Goal: Information Seeking & Learning: Learn about a topic

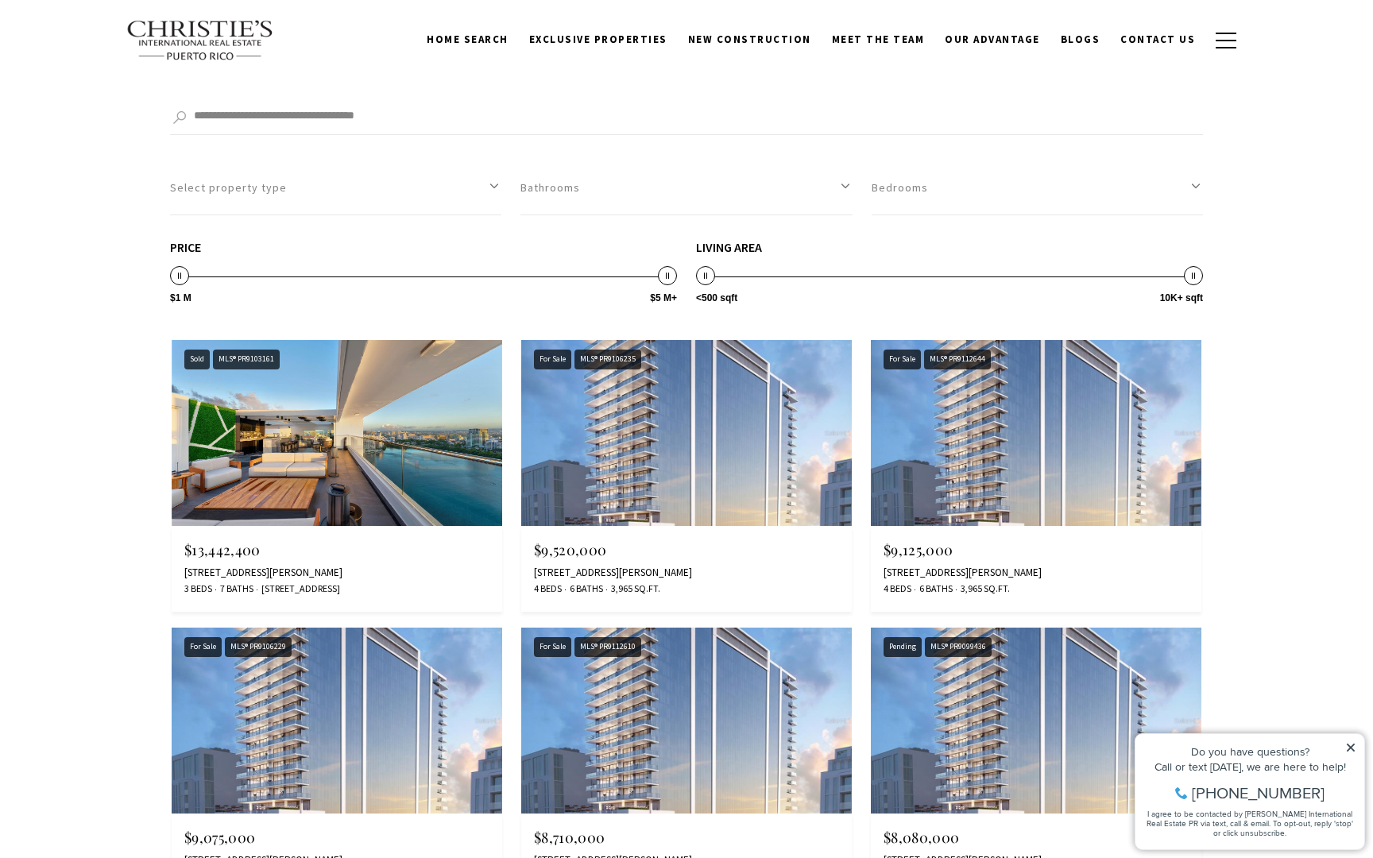
scroll to position [7190, 0]
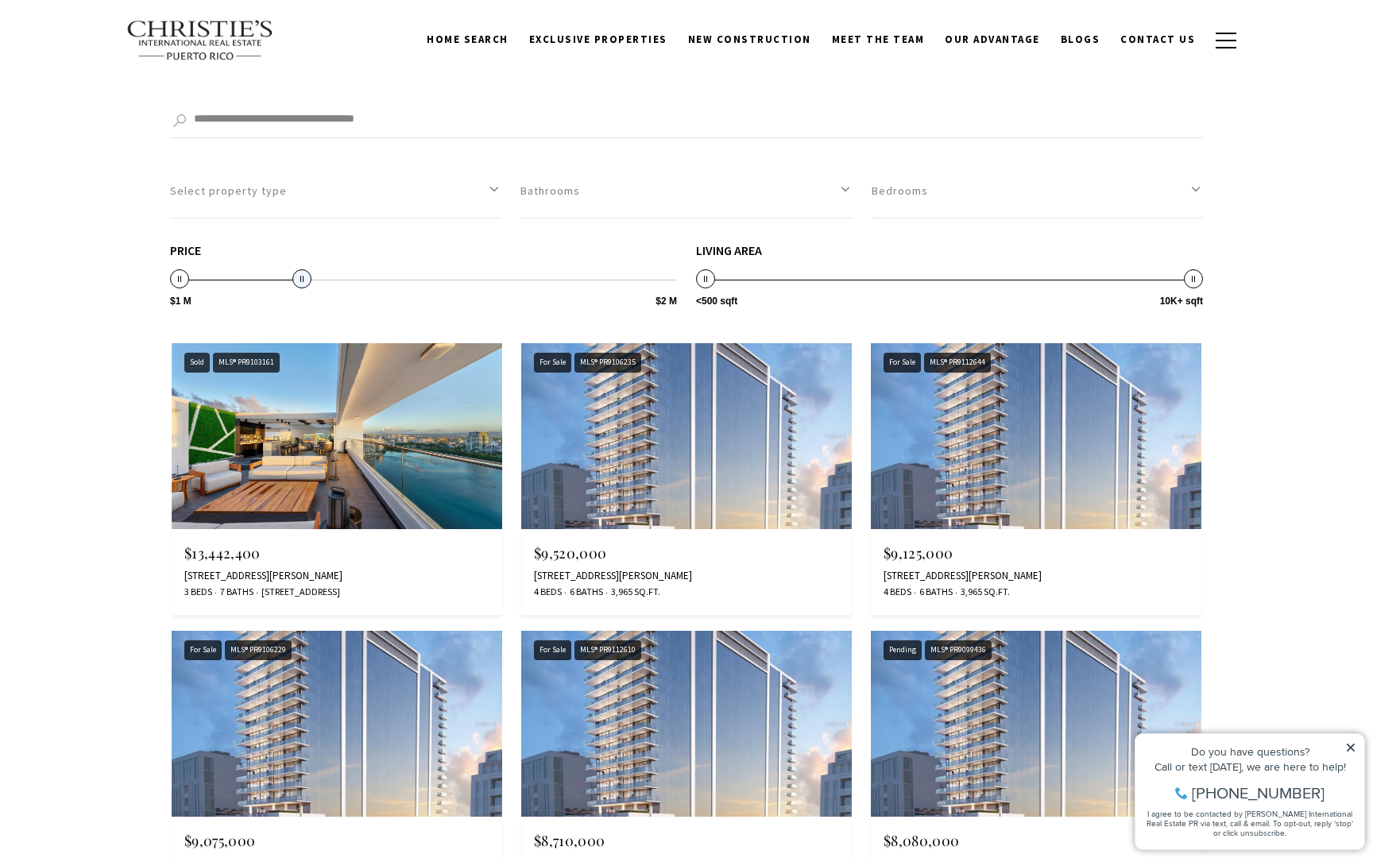
drag, startPoint x: 662, startPoint y: 277, endPoint x: 296, endPoint y: 285, distance: 365.6
click at [296, 285] on span at bounding box center [301, 278] width 19 height 19
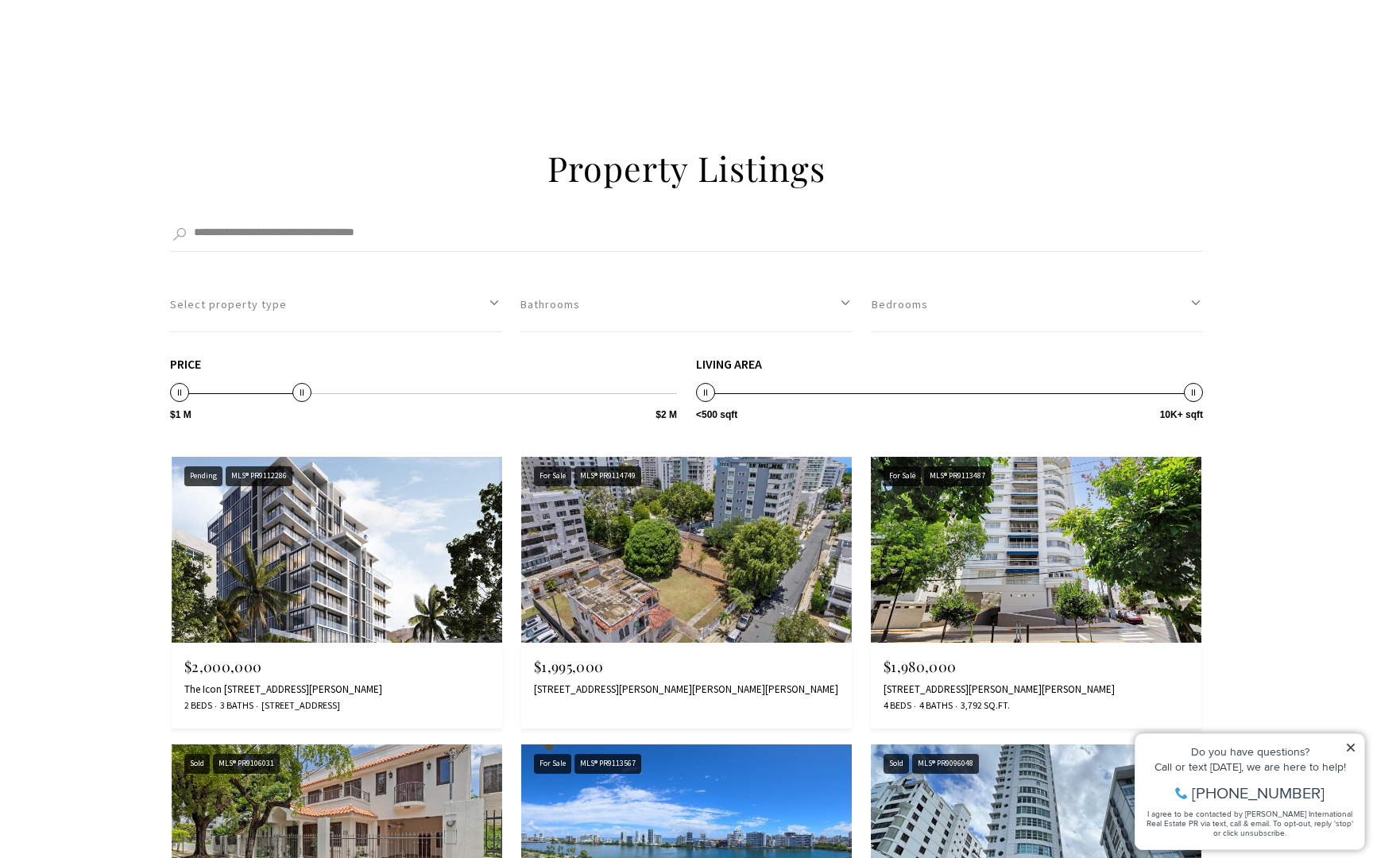
scroll to position [7087, 0]
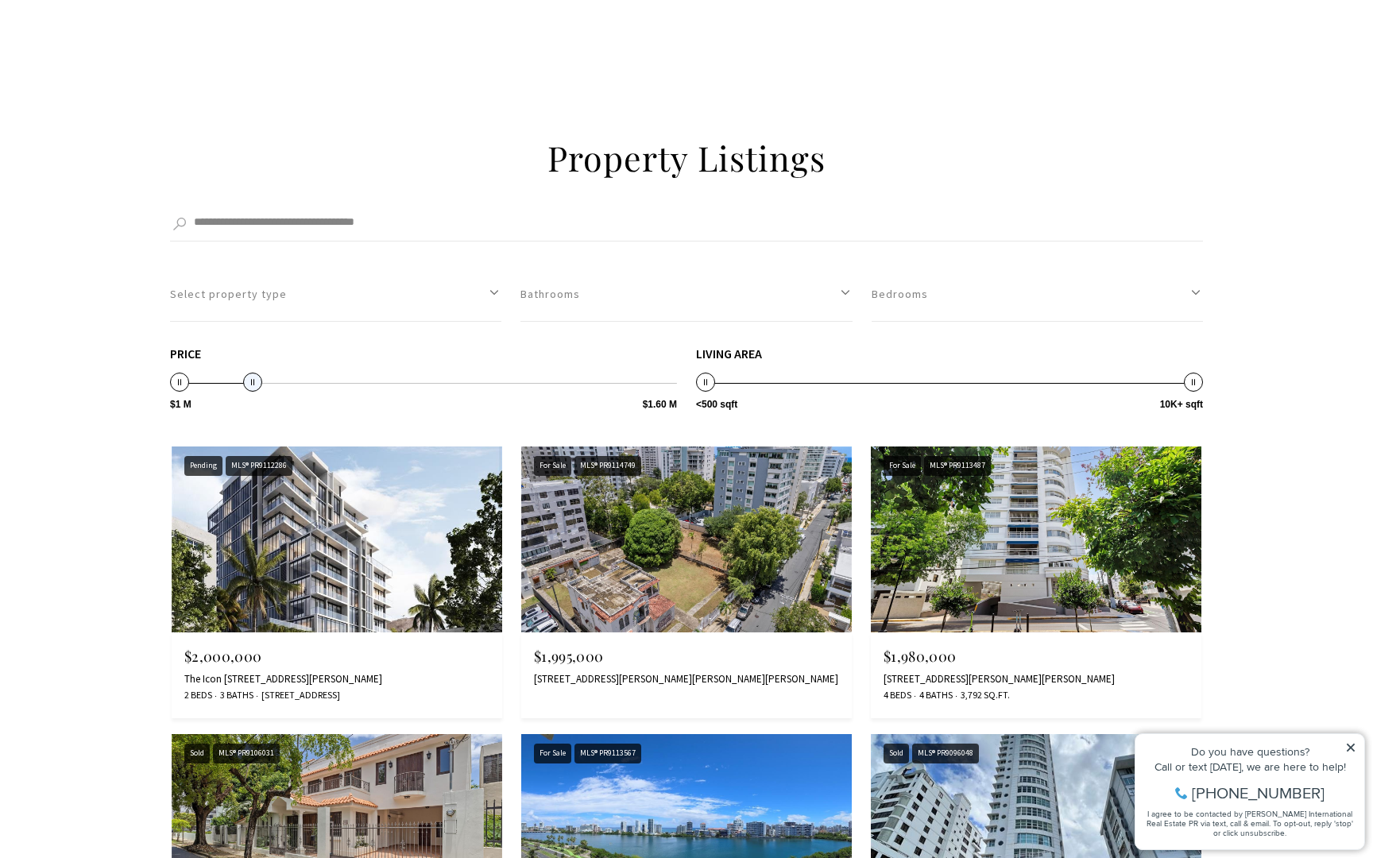
type input "**********"
drag, startPoint x: 301, startPoint y: 378, endPoint x: 242, endPoint y: 379, distance: 59.6
click at [242, 379] on span at bounding box center [240, 382] width 19 height 19
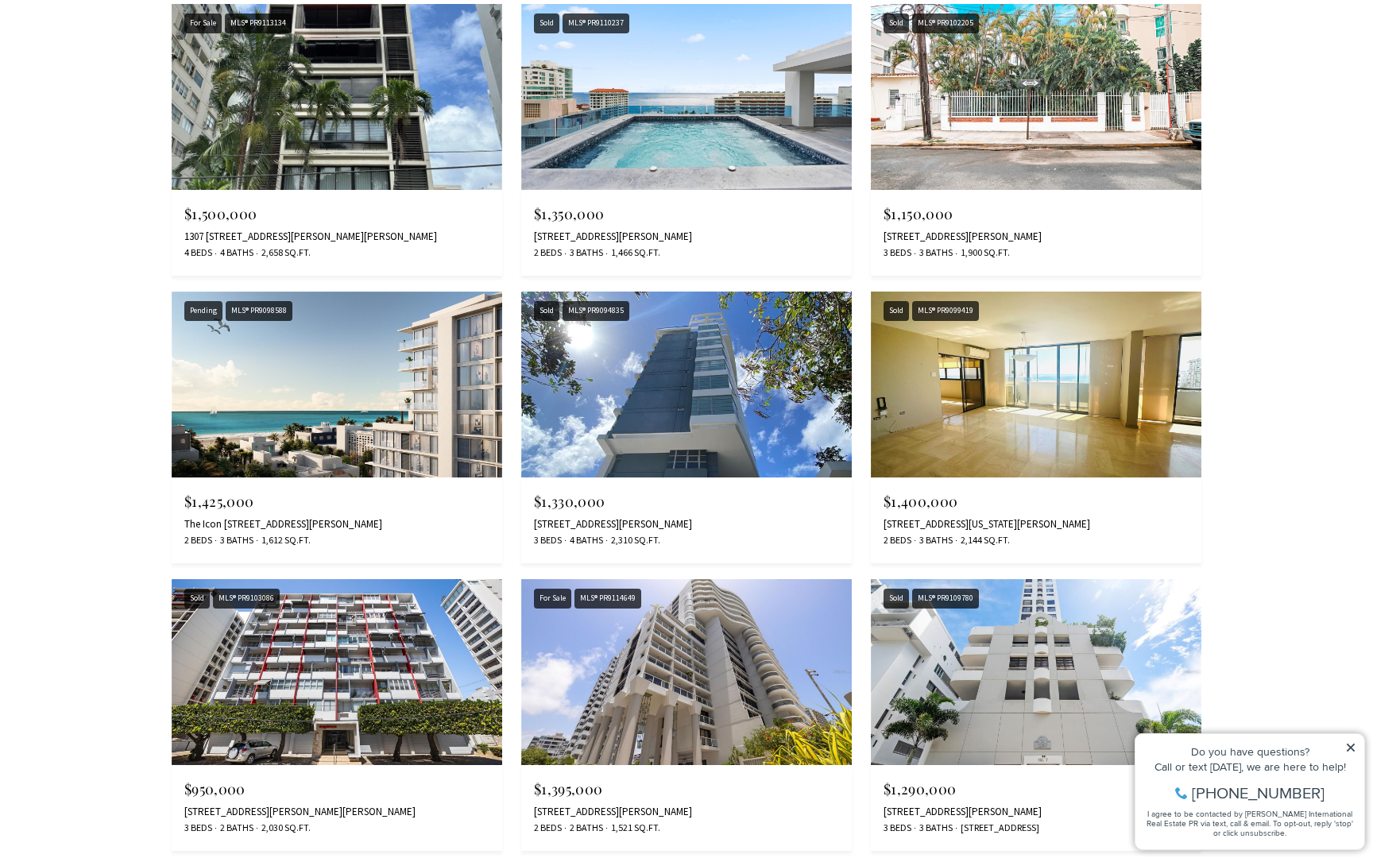
scroll to position [7530, 0]
click at [313, 479] on div "$1,425,000 The Icon 1120 ASHFORD AVE #403, SAN JUAN, PR 00907 2 Beds 3 Baths 1,…" at bounding box center [337, 520] width 331 height 86
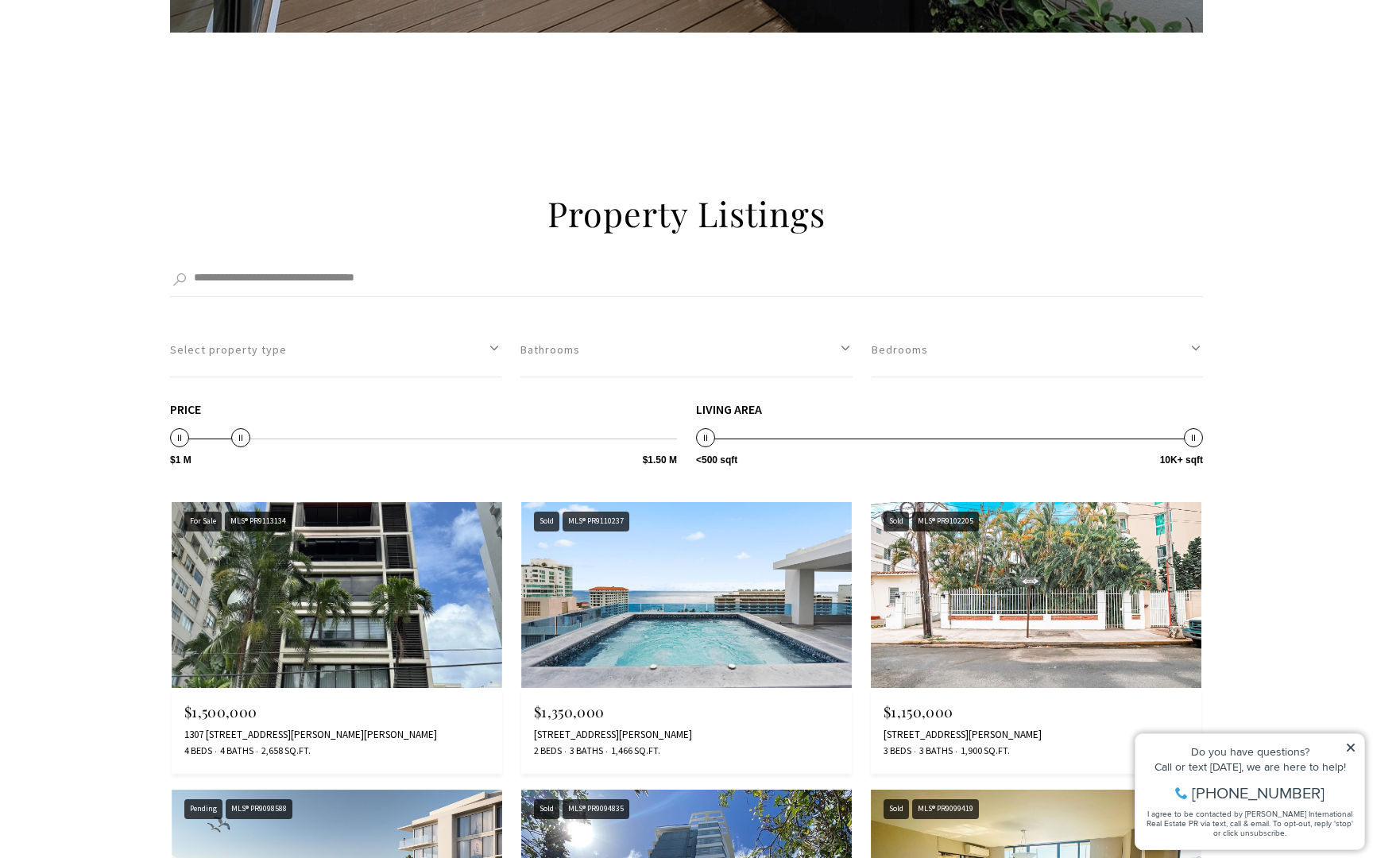
scroll to position [7034, 0]
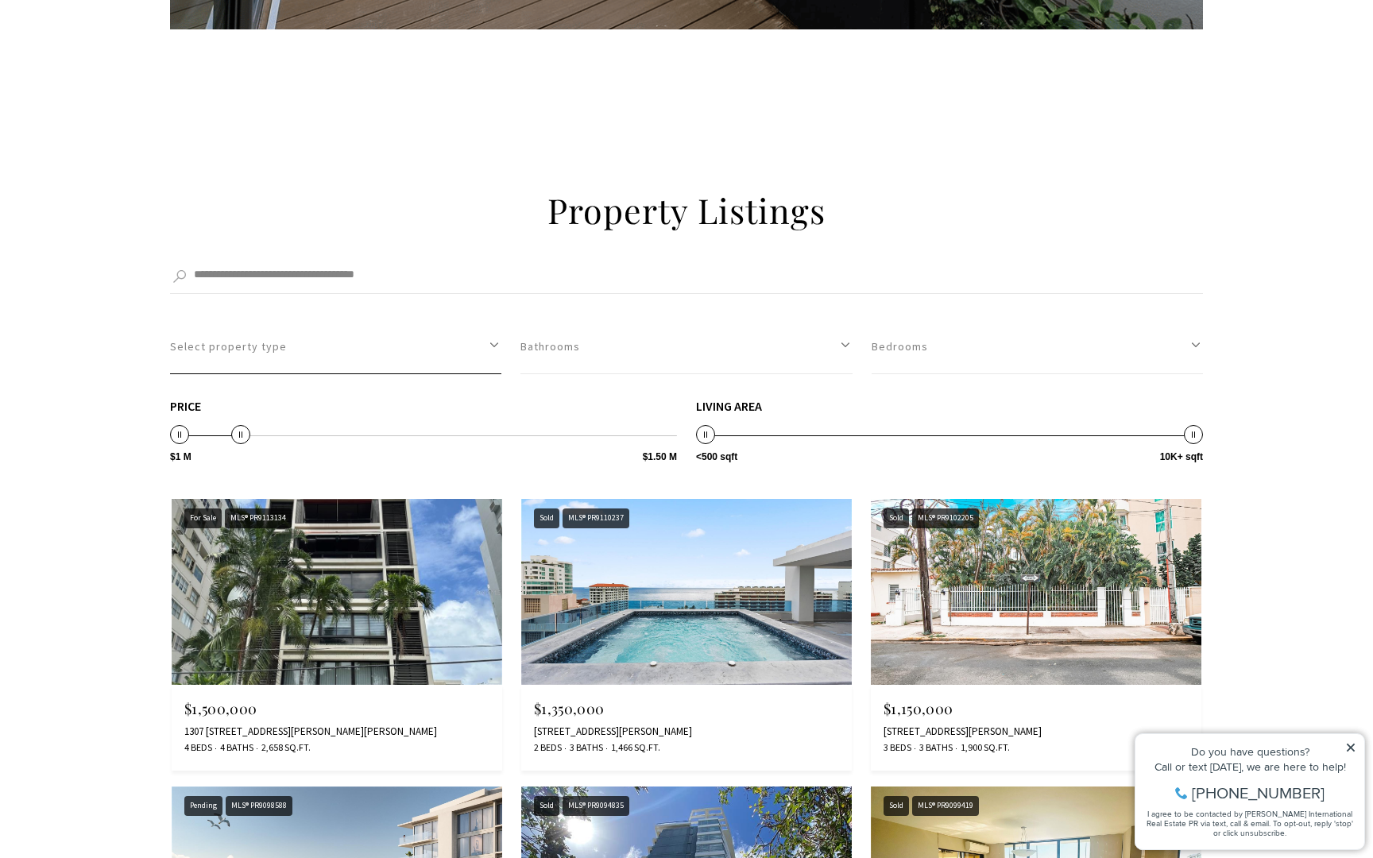
click at [321, 354] on button "Select property type" at bounding box center [335, 346] width 331 height 55
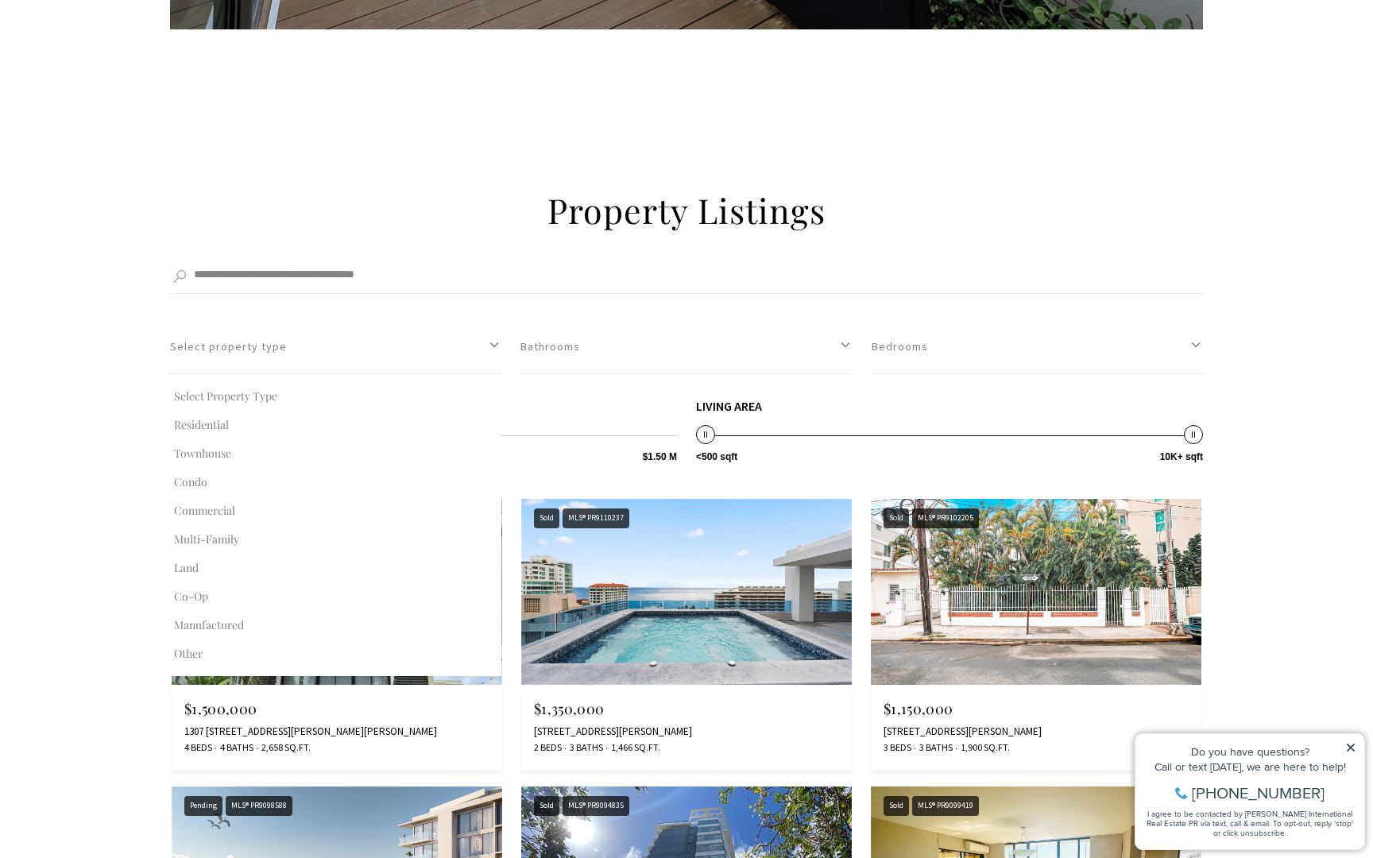
click at [200, 476] on button "Condo" at bounding box center [335, 482] width 331 height 29
select select "**********"
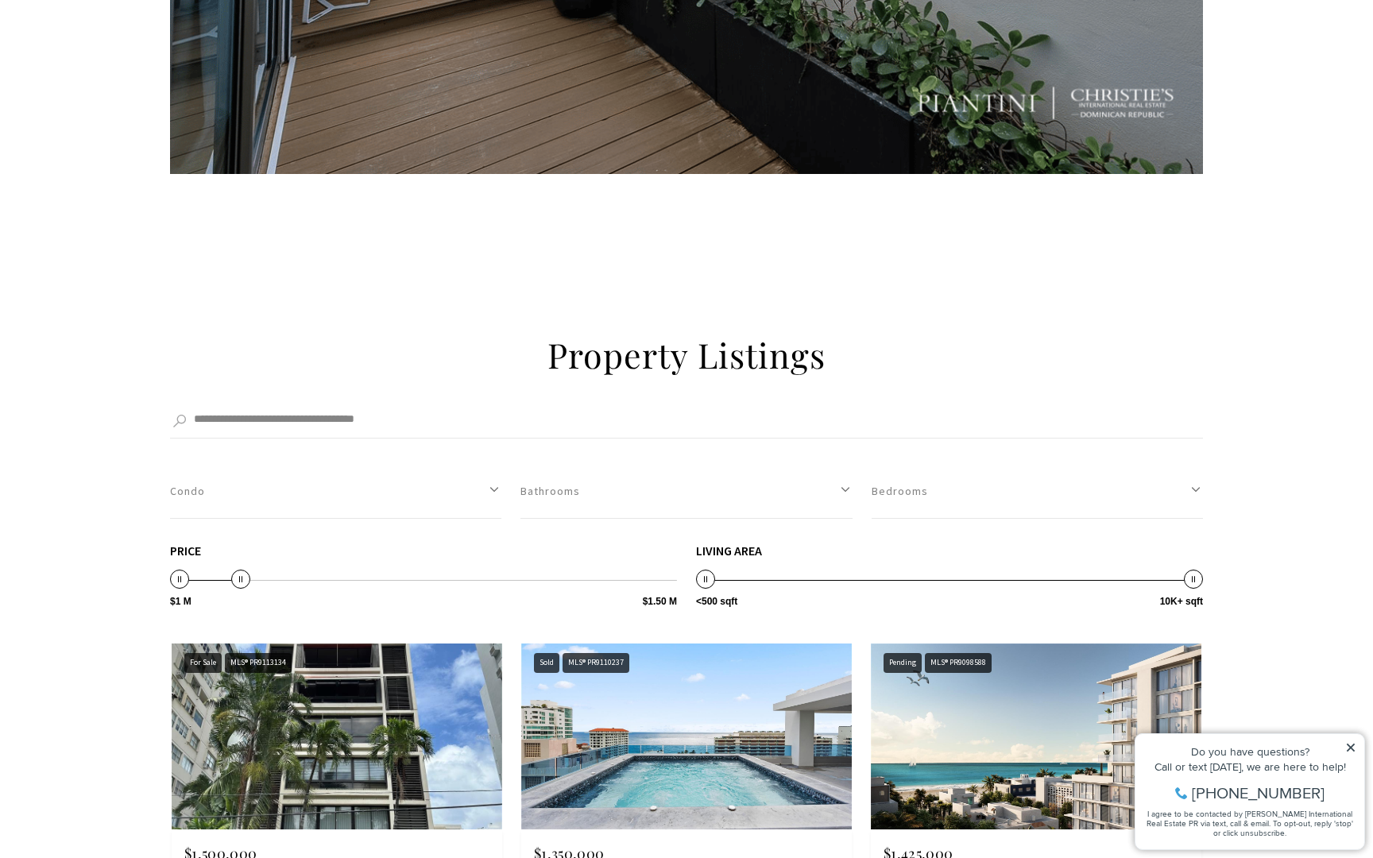
scroll to position [6893, 0]
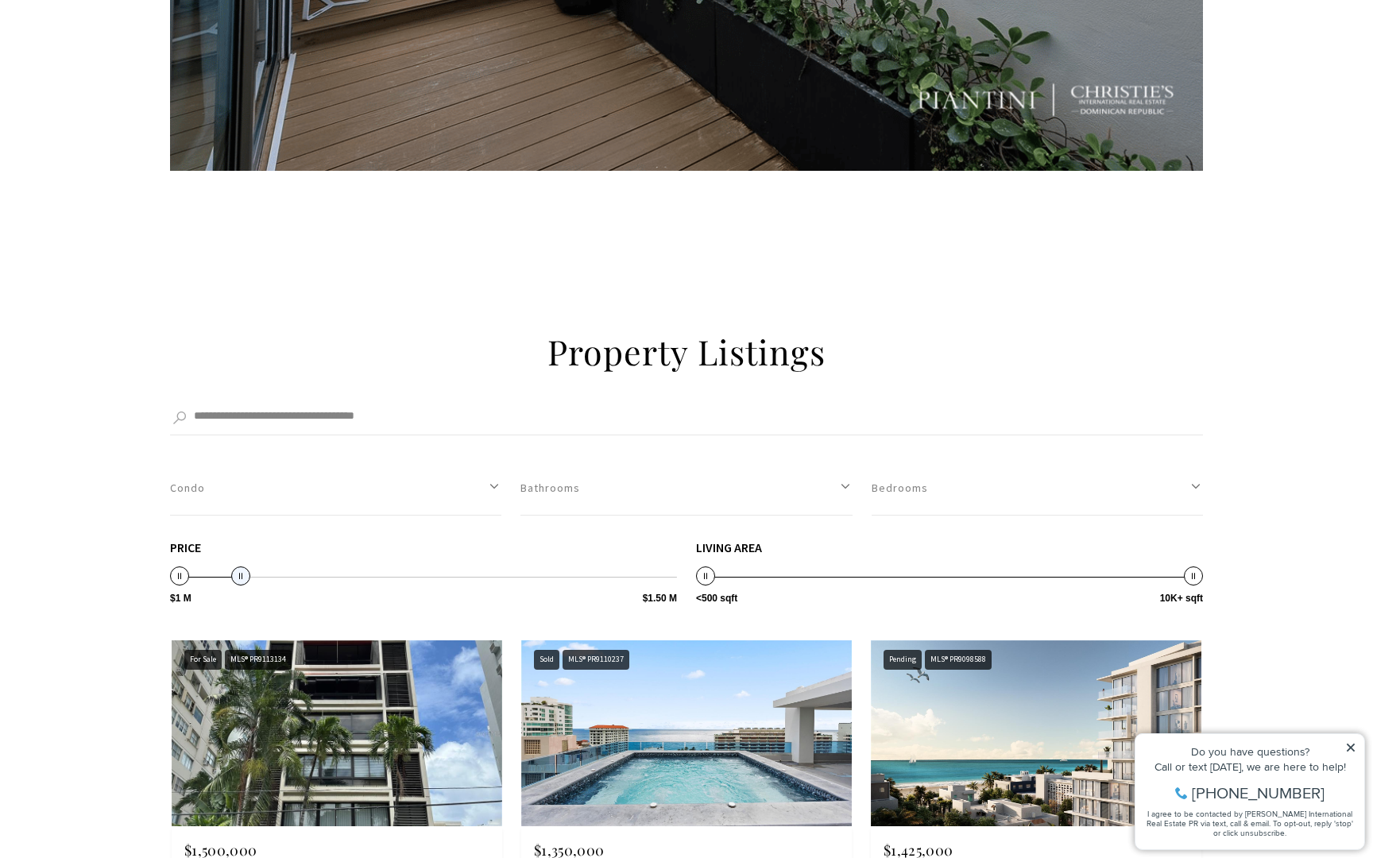
type input "**********"
drag, startPoint x: 242, startPoint y: 572, endPoint x: 213, endPoint y: 571, distance: 29.4
click at [213, 571] on span at bounding box center [216, 576] width 19 height 19
